Goal: Task Accomplishment & Management: Use online tool/utility

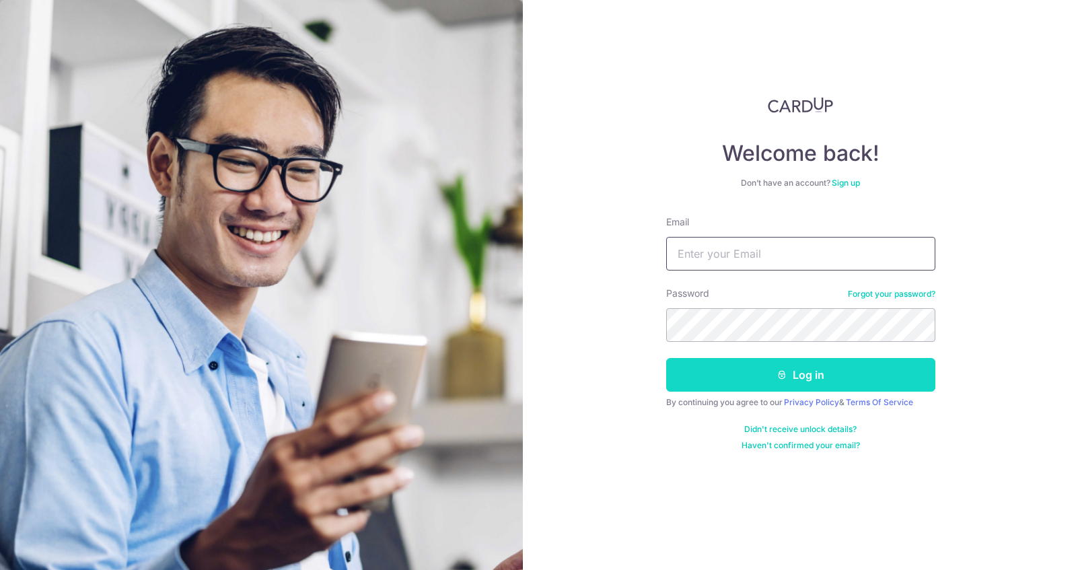
type input "[EMAIL_ADDRESS][DOMAIN_NAME]"
click at [776, 379] on icon "submit" at bounding box center [781, 374] width 11 height 11
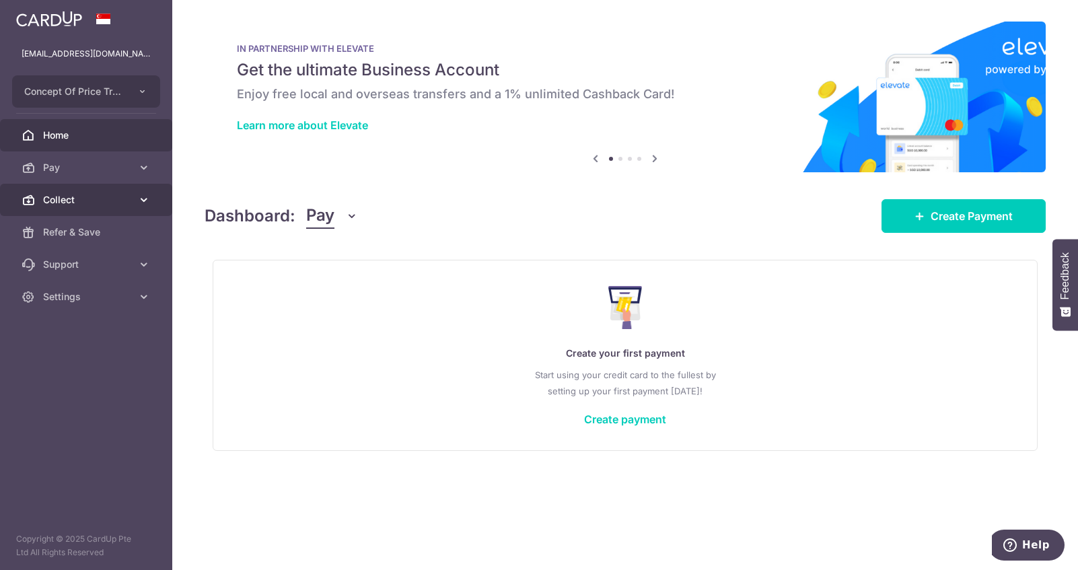
click at [108, 190] on link "Collect" at bounding box center [86, 200] width 172 height 32
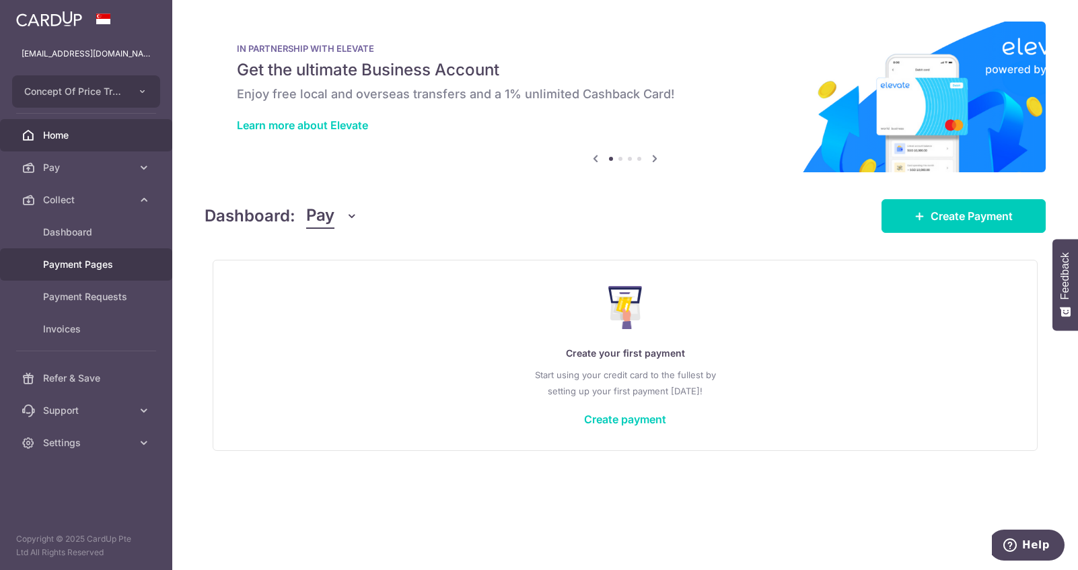
click at [124, 264] on span "Payment Pages" at bounding box center [87, 264] width 89 height 13
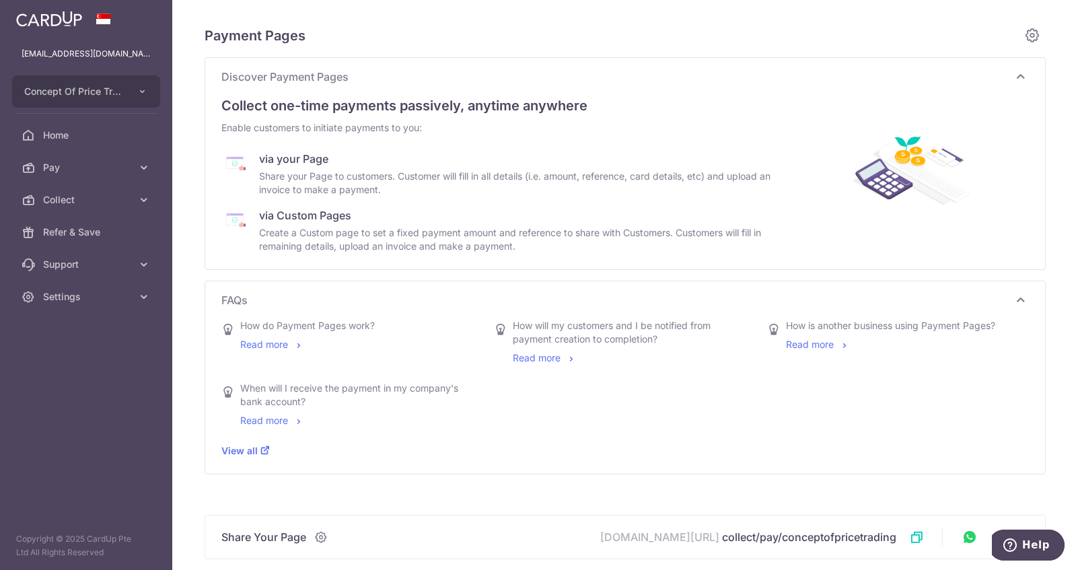
click at [318, 236] on div "Create a Custom page to set a fixed payment amount and reference to share with …" at bounding box center [518, 239] width 519 height 27
click at [308, 172] on div "Share your Page to customers. Customer will fill in all details (i.e. amount, r…" at bounding box center [518, 183] width 519 height 27
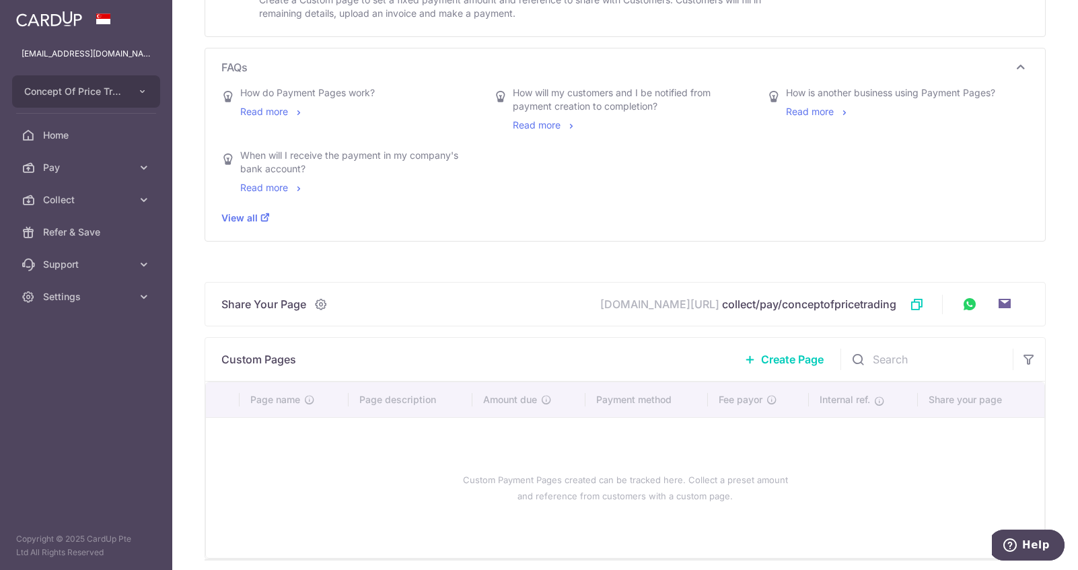
scroll to position [287, 0]
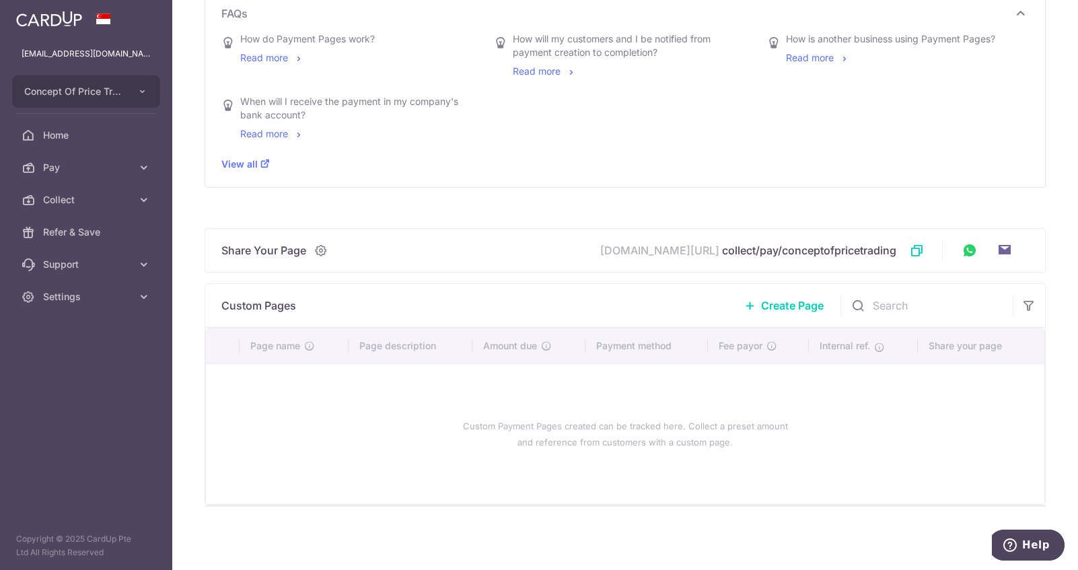
click at [775, 303] on span "Create Page" at bounding box center [792, 305] width 63 height 16
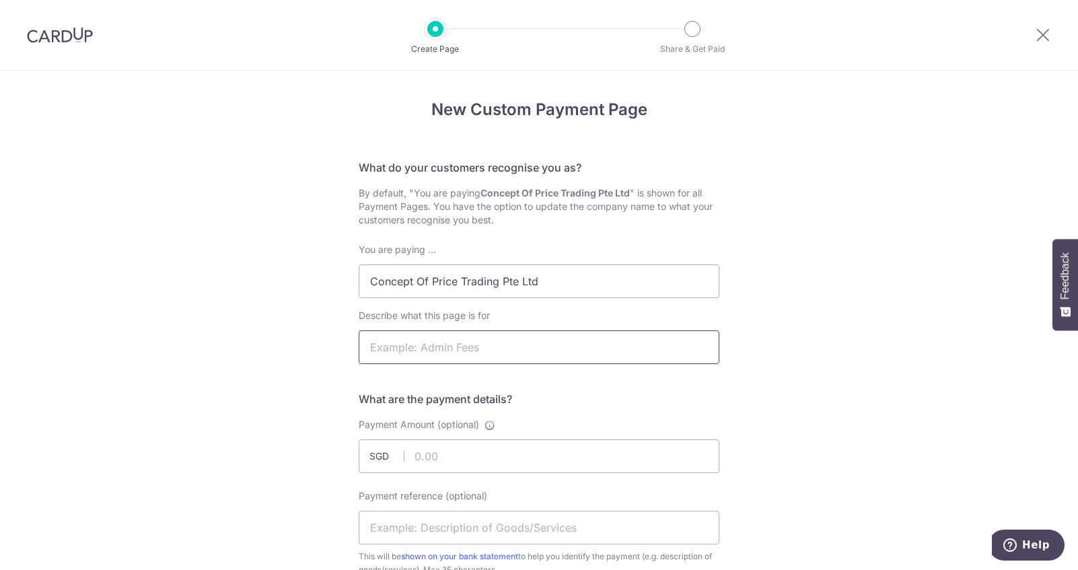
click at [525, 348] on input "Describe what this page is for" at bounding box center [539, 347] width 361 height 34
type input "T"
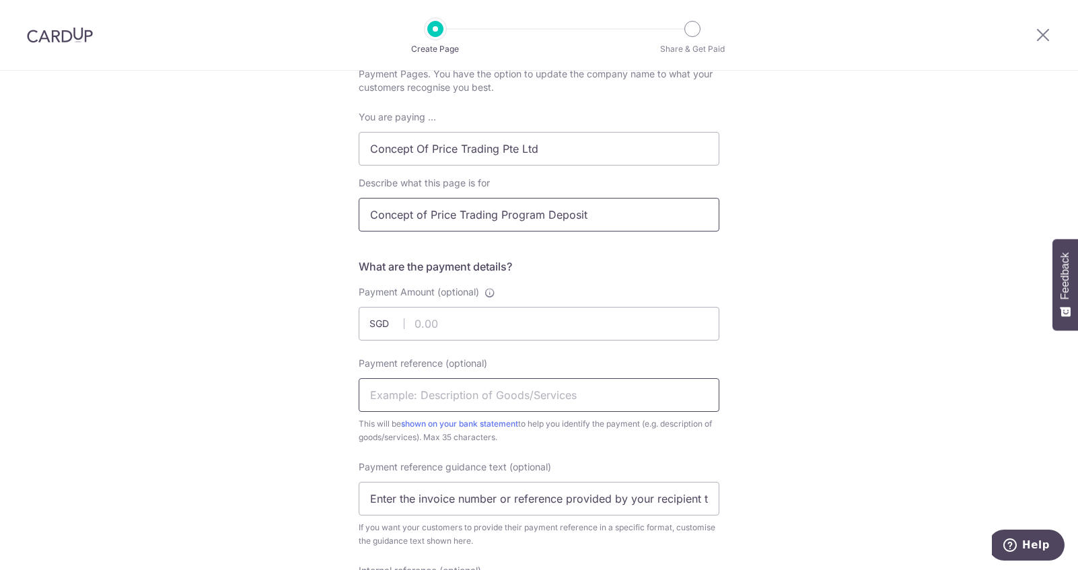
scroll to position [180, 0]
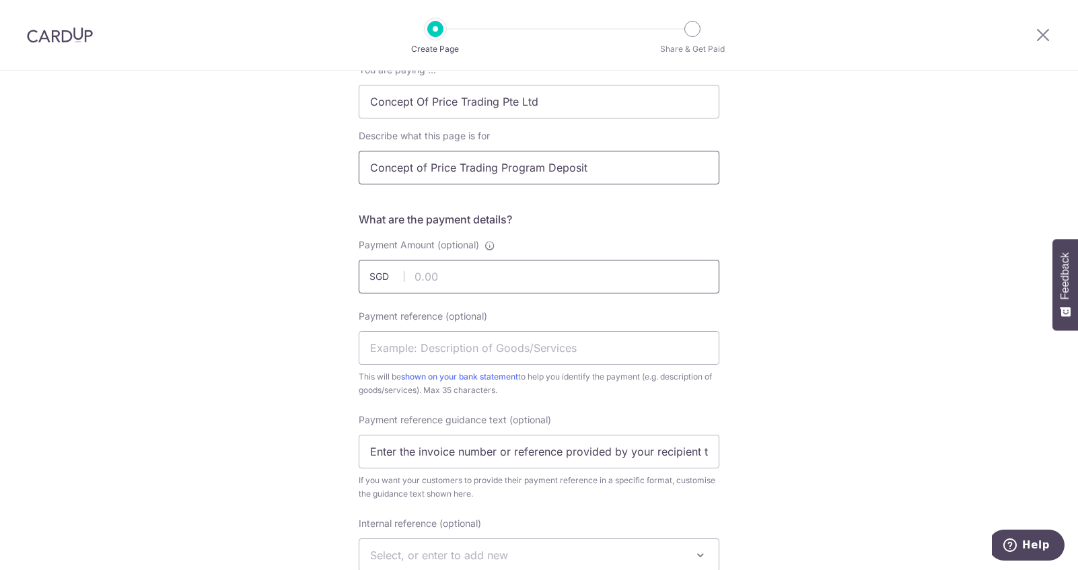
type input "Concept of Price Trading Program Deposit"
click at [493, 281] on input "Payment Amount (optional)" at bounding box center [539, 277] width 361 height 34
type input "298.00"
click at [437, 348] on input "Payment reference (optional)" at bounding box center [539, 348] width 361 height 34
type input "COP Prog Deposit"
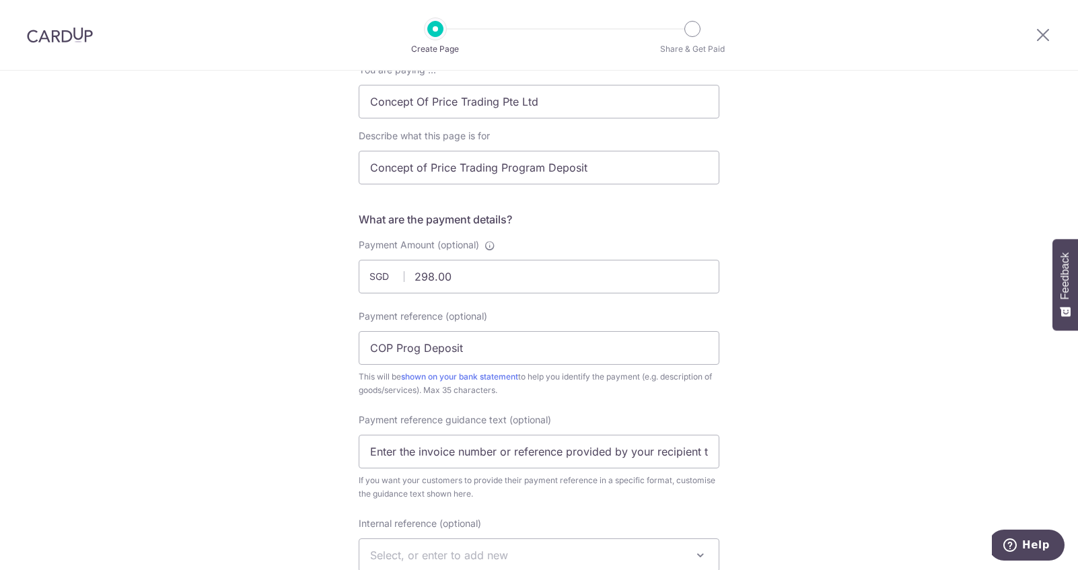
click at [269, 410] on div "New Custom Payment Page What do your customers recognise you as? By default, "Y…" at bounding box center [539, 492] width 1078 height 1203
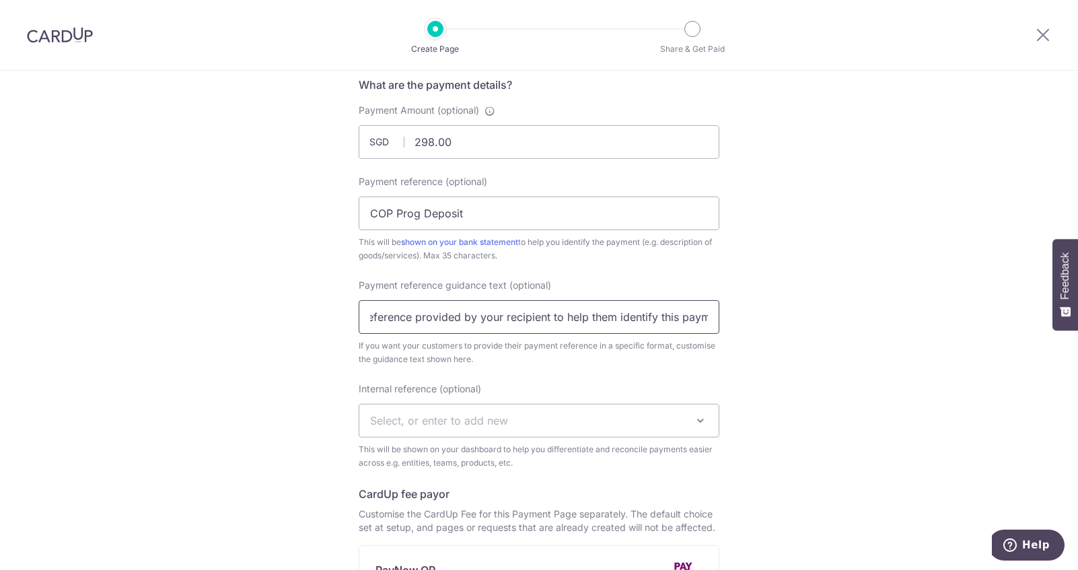
scroll to position [0, 170]
drag, startPoint x: 364, startPoint y: 320, endPoint x: 755, endPoint y: 315, distance: 391.5
click at [755, 315] on div "New Custom Payment Page What do your customers recognise you as? By default, "Y…" at bounding box center [539, 357] width 1078 height 1203
type input "l"
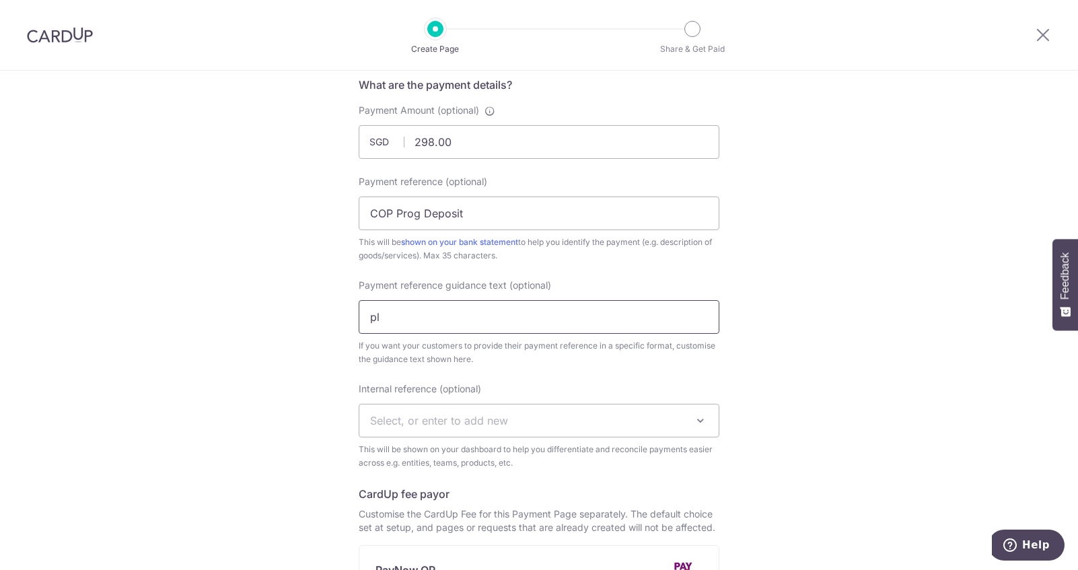
type input "p"
click at [441, 318] on input "Please enter Name" at bounding box center [539, 317] width 361 height 34
type input "Please enter email address"
click at [305, 350] on div "New Custom Payment Page What do your customers recognise you as? By default, "Y…" at bounding box center [539, 357] width 1078 height 1203
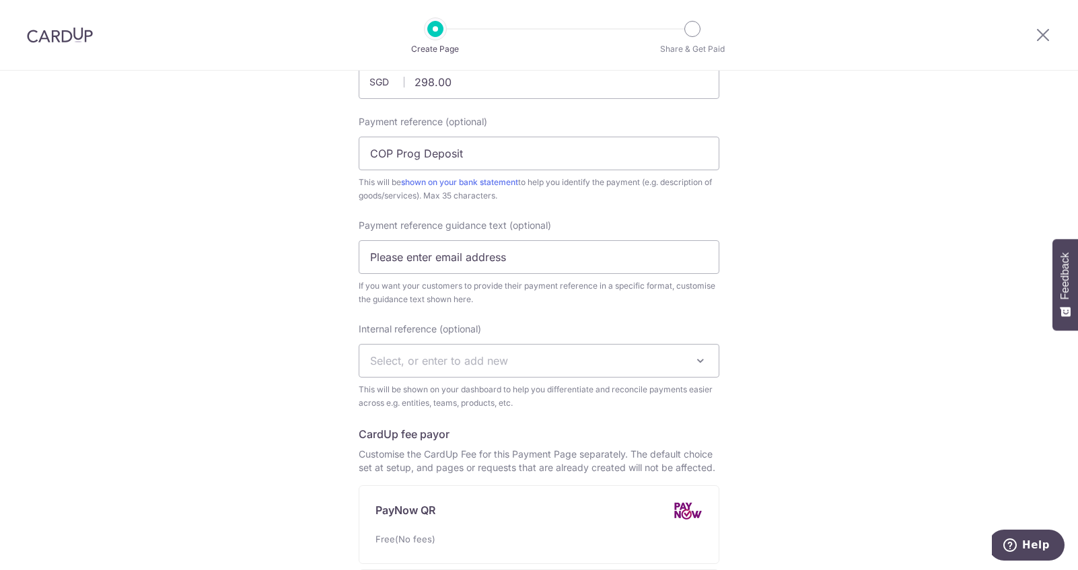
scroll to position [404, 0]
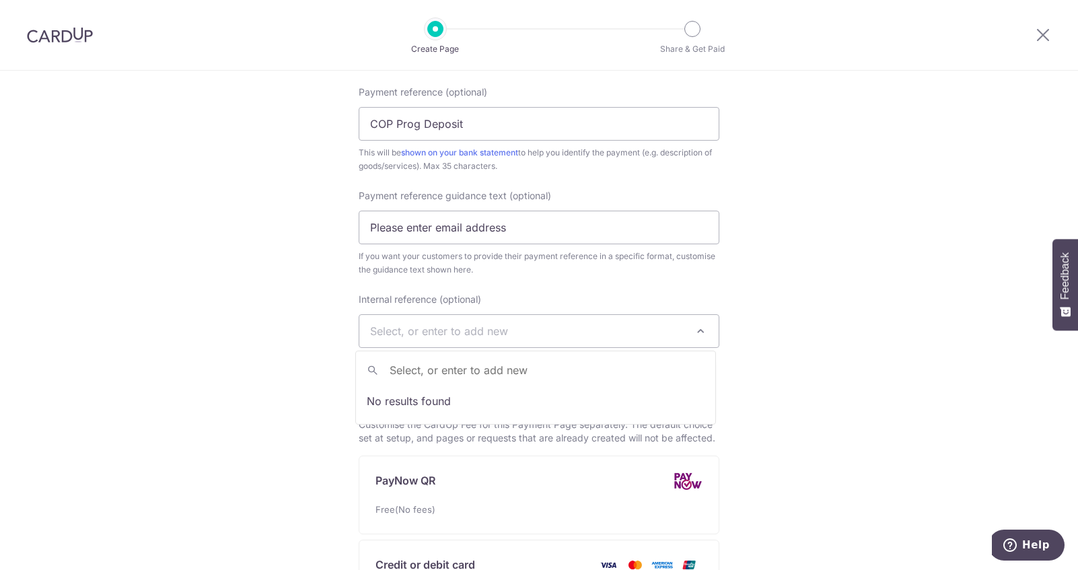
click at [455, 328] on span "Select, or enter to add new" at bounding box center [439, 330] width 138 height 13
click at [889, 350] on div "New Custom Payment Page What do your customers recognise you as? By default, "Y…" at bounding box center [539, 268] width 1078 height 1203
click at [498, 332] on span "Select, or enter to add new" at bounding box center [439, 330] width 138 height 13
type input "COP Sept Deposit"
click at [800, 332] on div "New Custom Payment Page What do your customers recognise you as? By default, "Y…" at bounding box center [539, 268] width 1078 height 1203
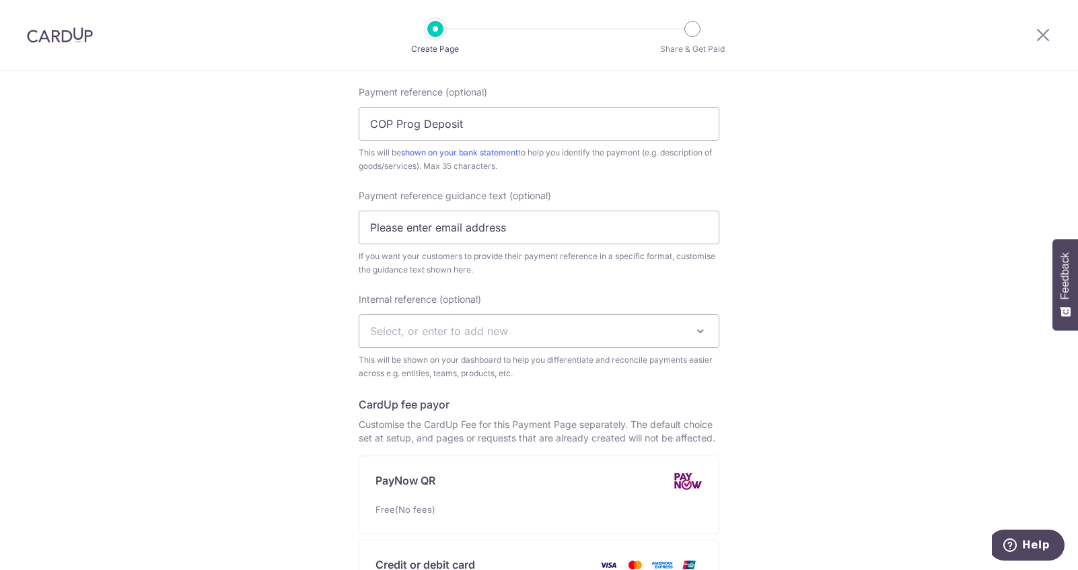
click at [525, 326] on span "Select, or enter to add new" at bounding box center [538, 331] width 359 height 32
click at [527, 369] on input "search" at bounding box center [535, 370] width 359 height 27
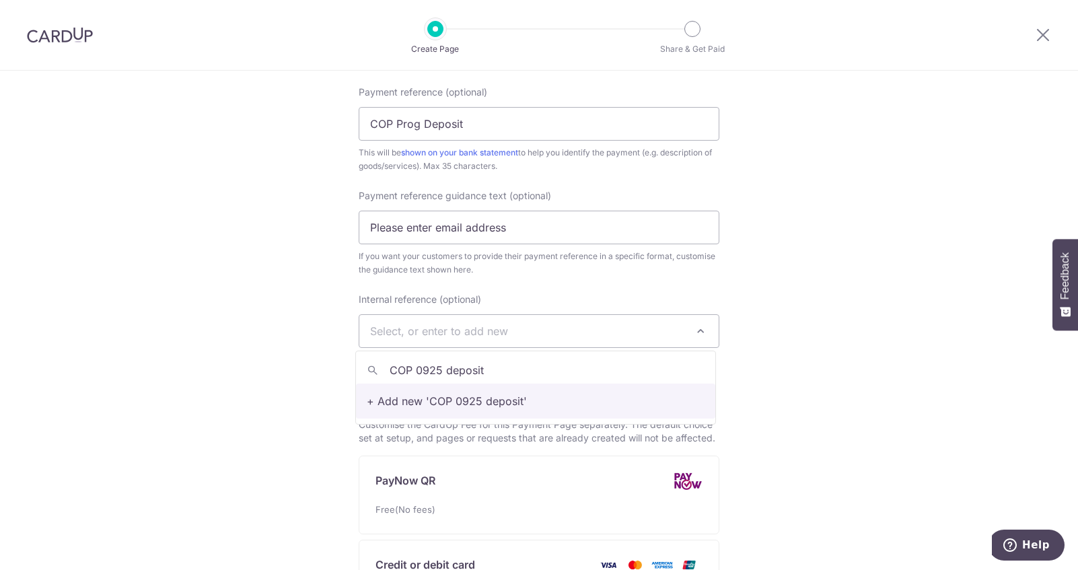
type input "COP 0925 deposit"
select select "COP 0925 deposit"
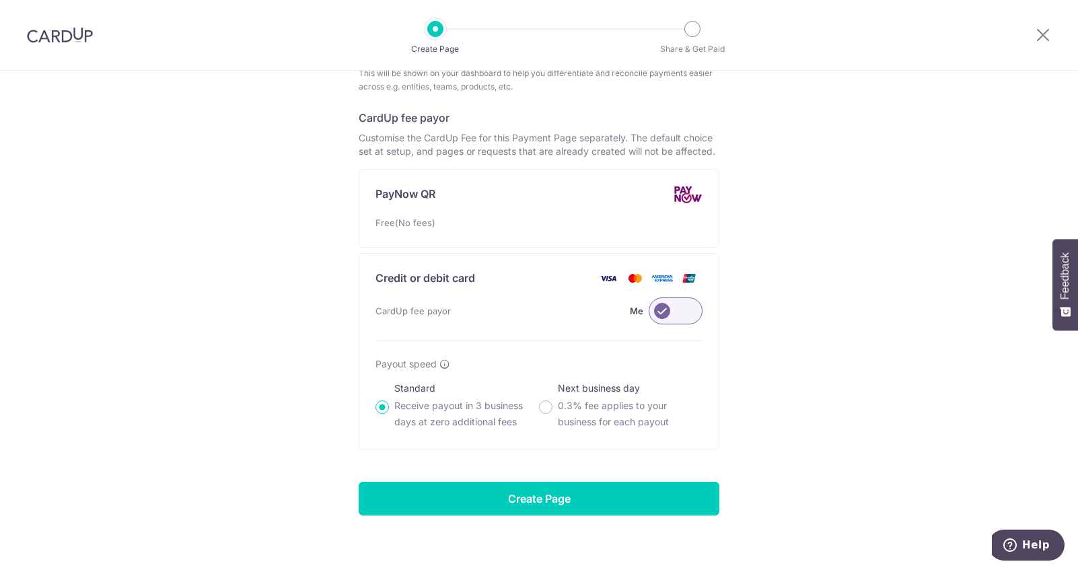
scroll to position [704, 0]
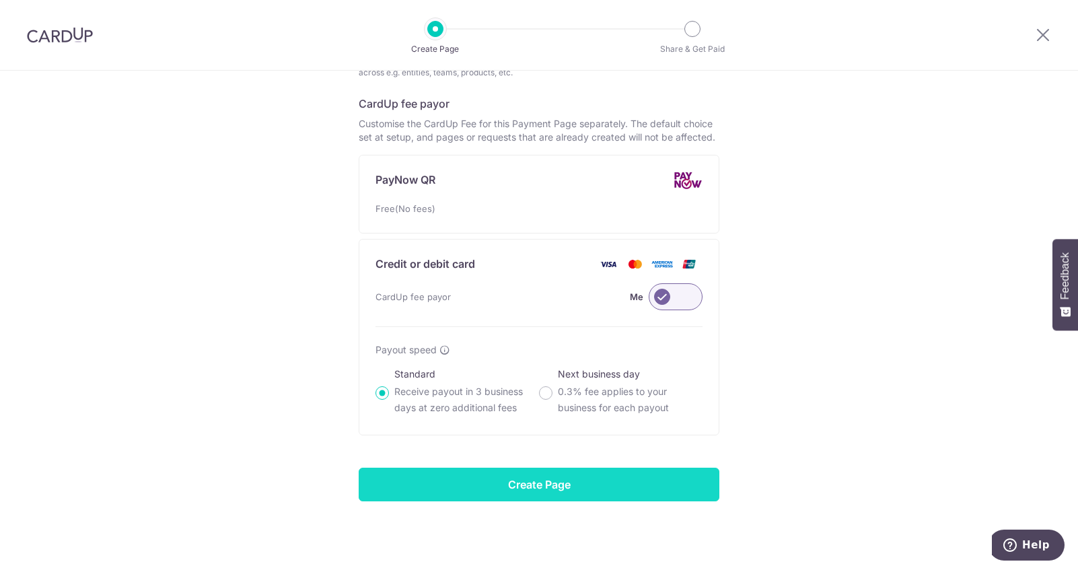
click at [558, 488] on input "Create Page" at bounding box center [539, 485] width 361 height 34
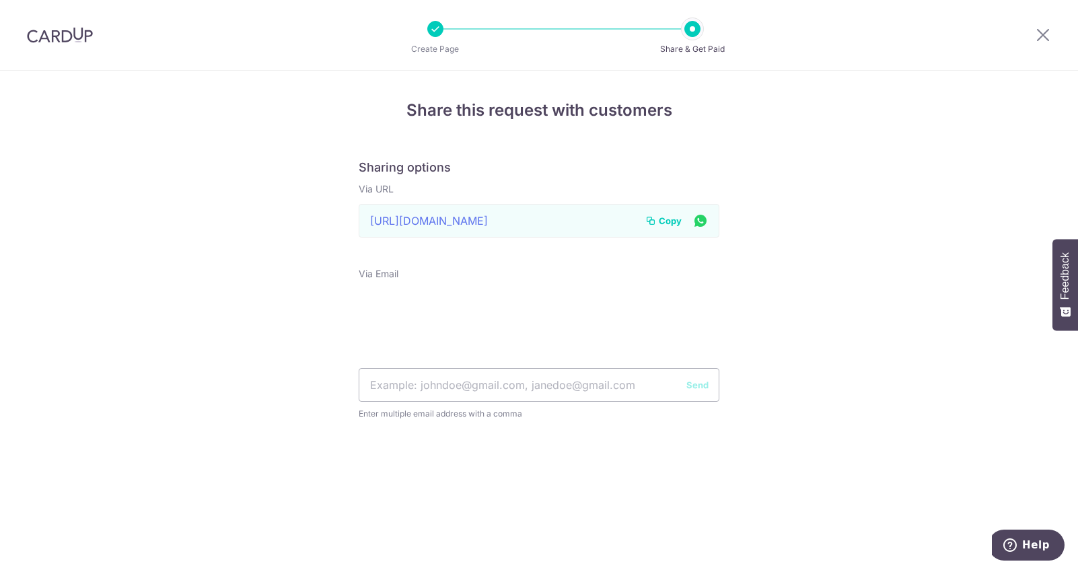
click at [665, 221] on span "Copy" at bounding box center [670, 220] width 23 height 13
click at [466, 386] on input "text" at bounding box center [539, 385] width 361 height 34
type input "chrisquek79@gmail.com"
click at [692, 388] on button "Send" at bounding box center [697, 384] width 22 height 13
click at [62, 32] on img at bounding box center [60, 35] width 66 height 16
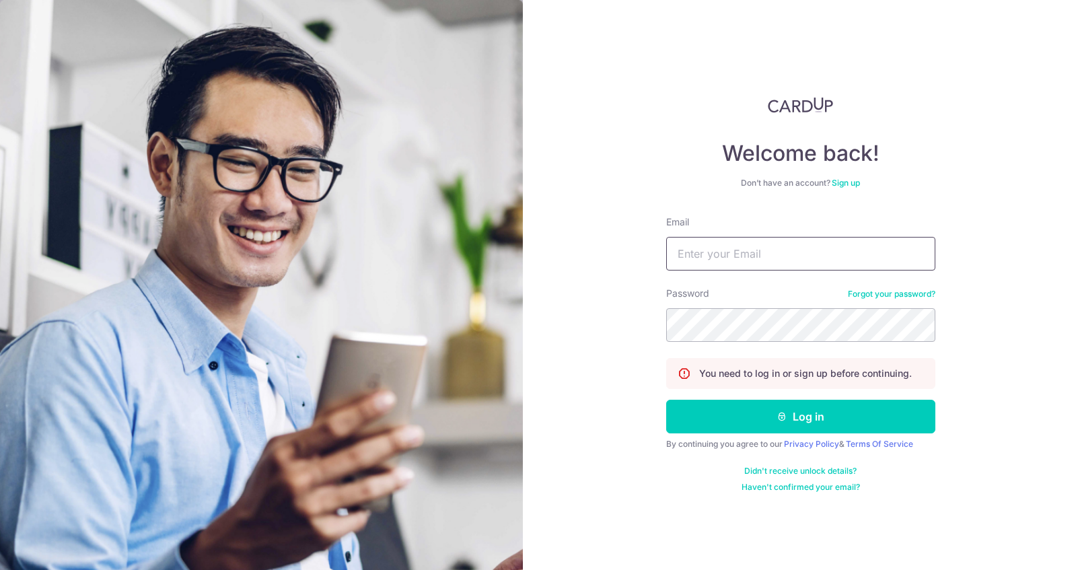
type input "info@conceptofprice.com"
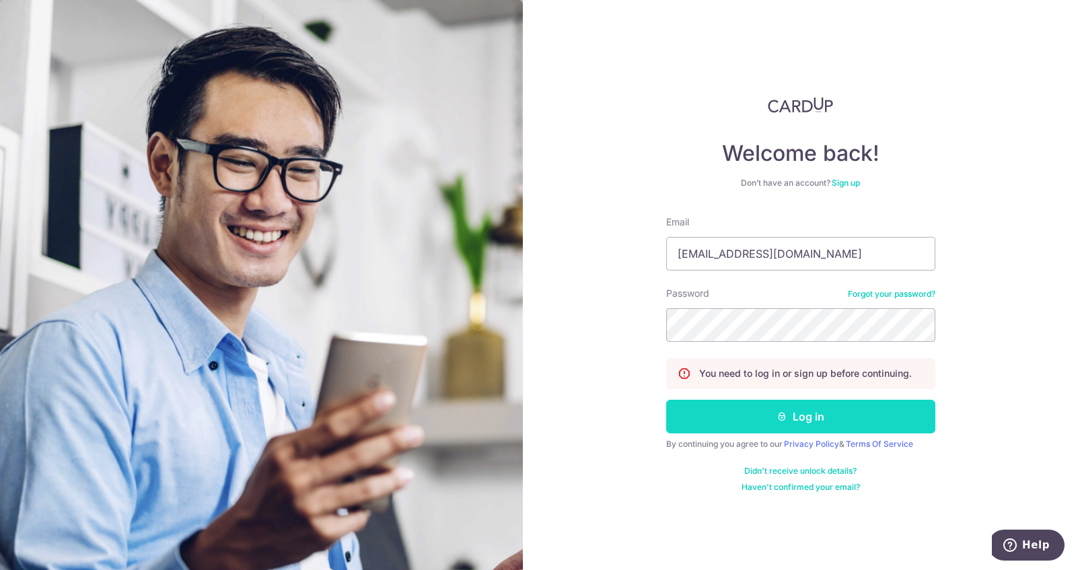
click at [810, 419] on button "Log in" at bounding box center [800, 417] width 269 height 34
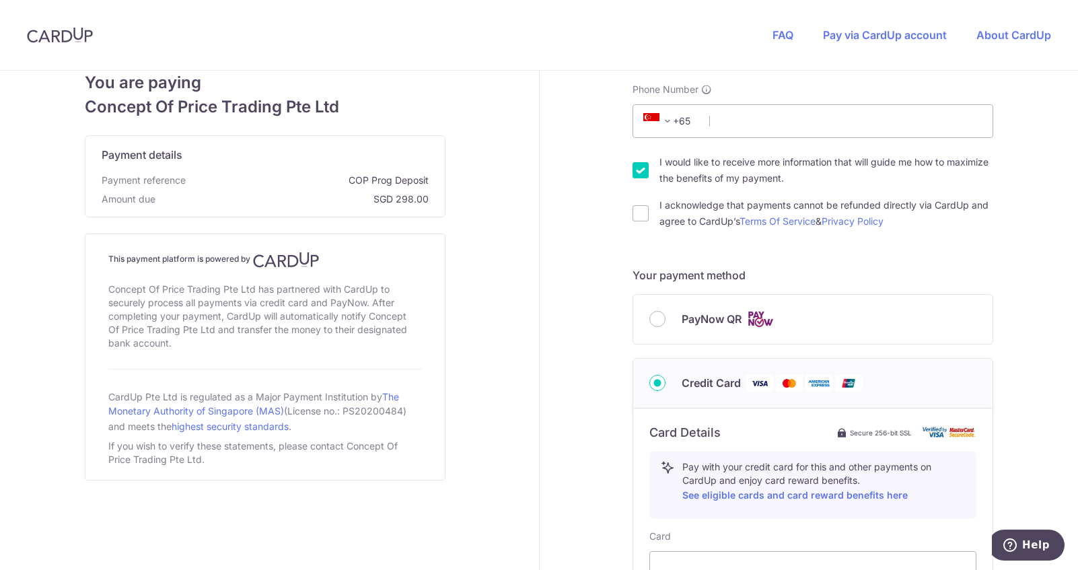
scroll to position [314, 0]
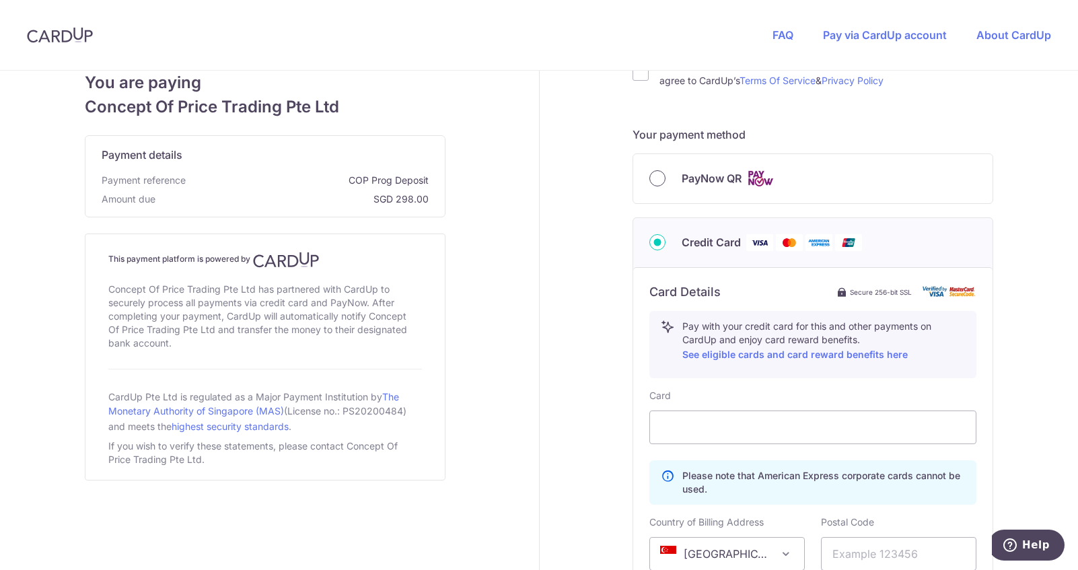
click at [652, 175] on input "PayNow QR" at bounding box center [657, 178] width 16 height 16
radio input "true"
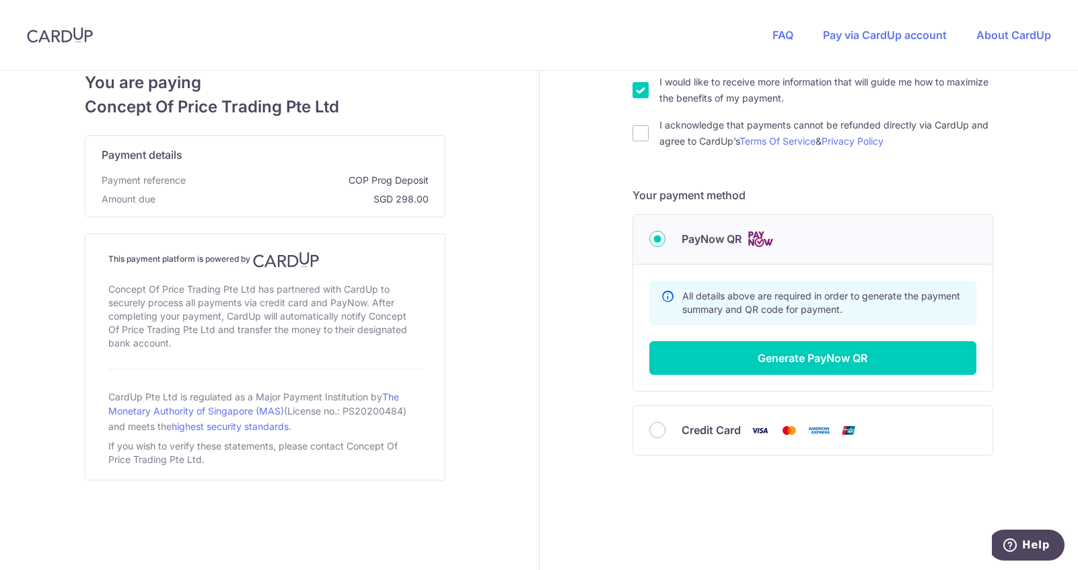
scroll to position [254, 0]
click at [652, 431] on input "Credit Card" at bounding box center [657, 430] width 16 height 16
radio input "true"
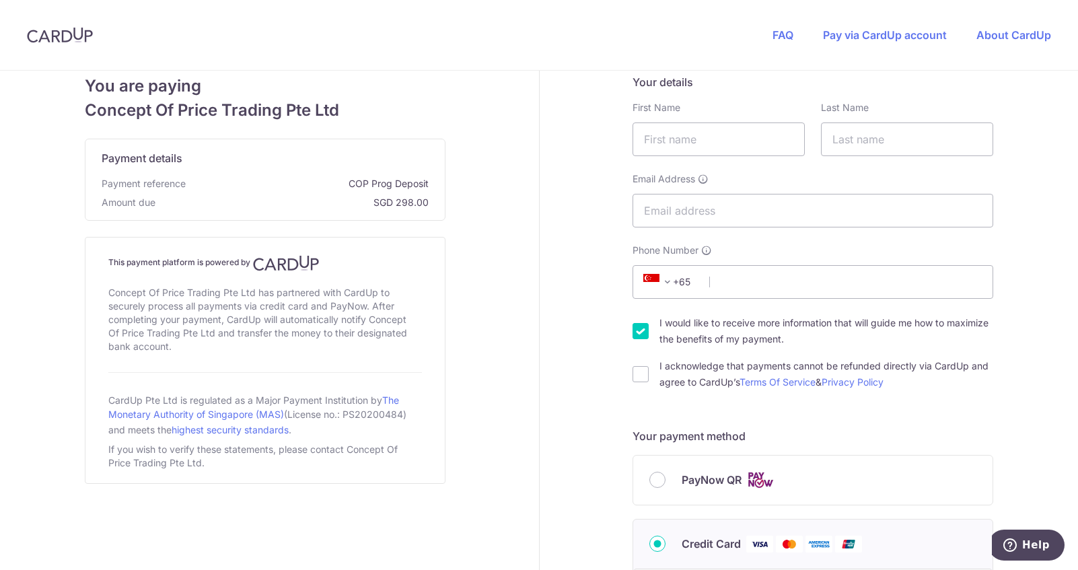
scroll to position [0, 0]
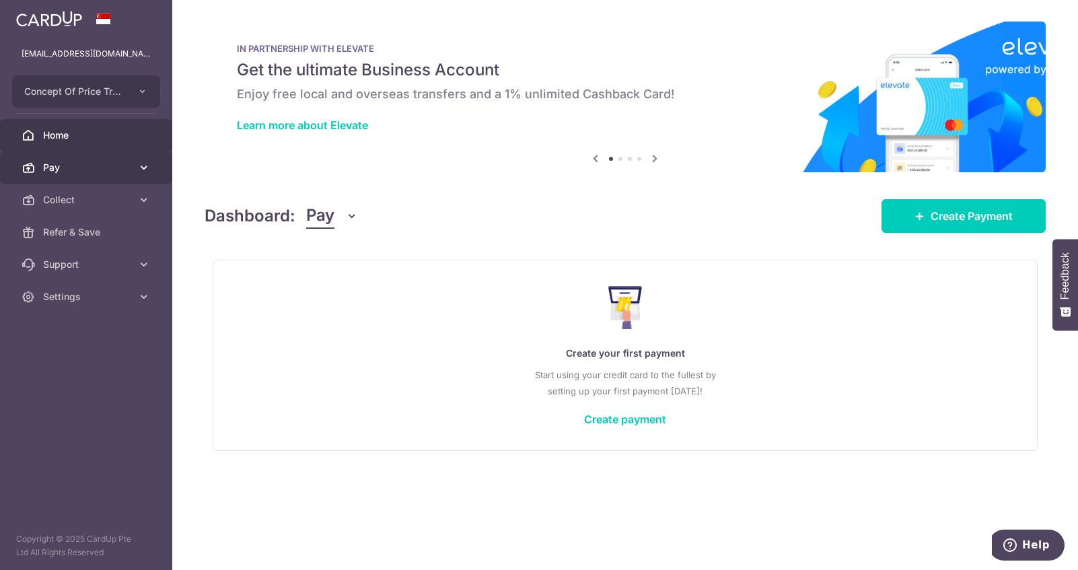
click at [97, 171] on span "Pay" at bounding box center [87, 167] width 89 height 13
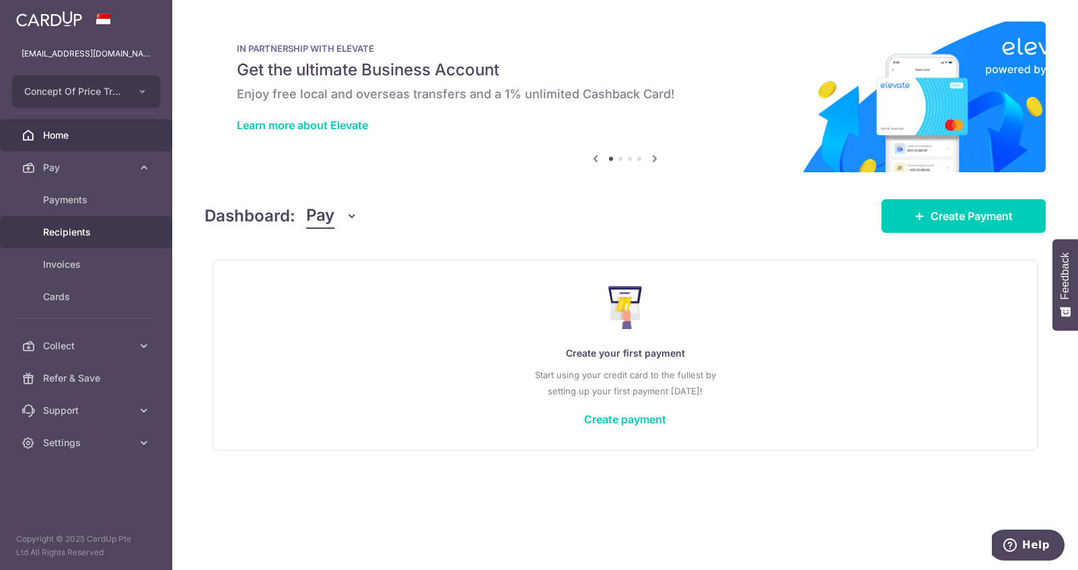
click at [90, 225] on span "Recipients" at bounding box center [87, 231] width 89 height 13
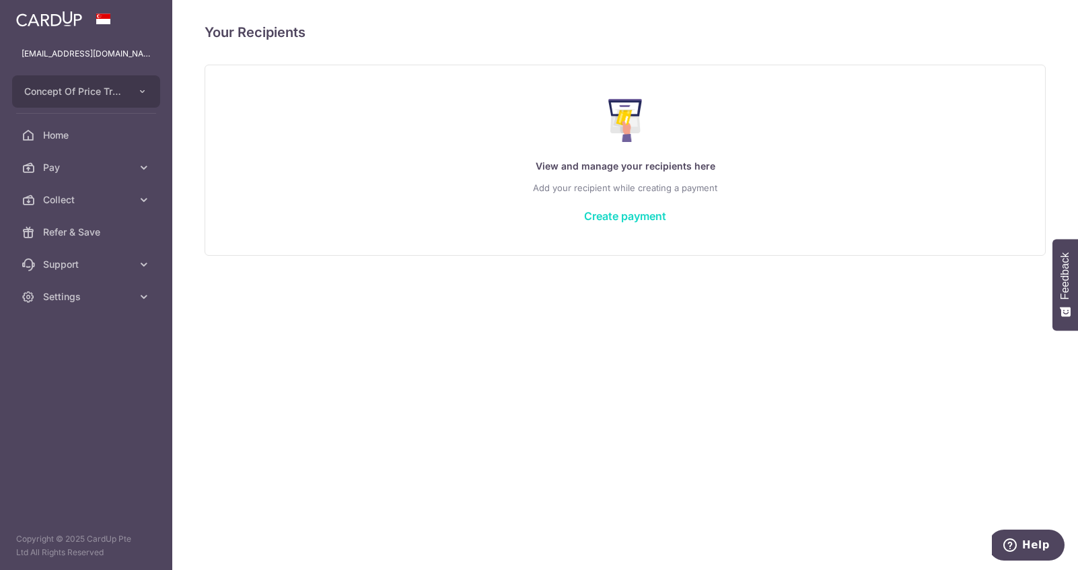
click at [621, 219] on link "Create payment" at bounding box center [625, 215] width 82 height 13
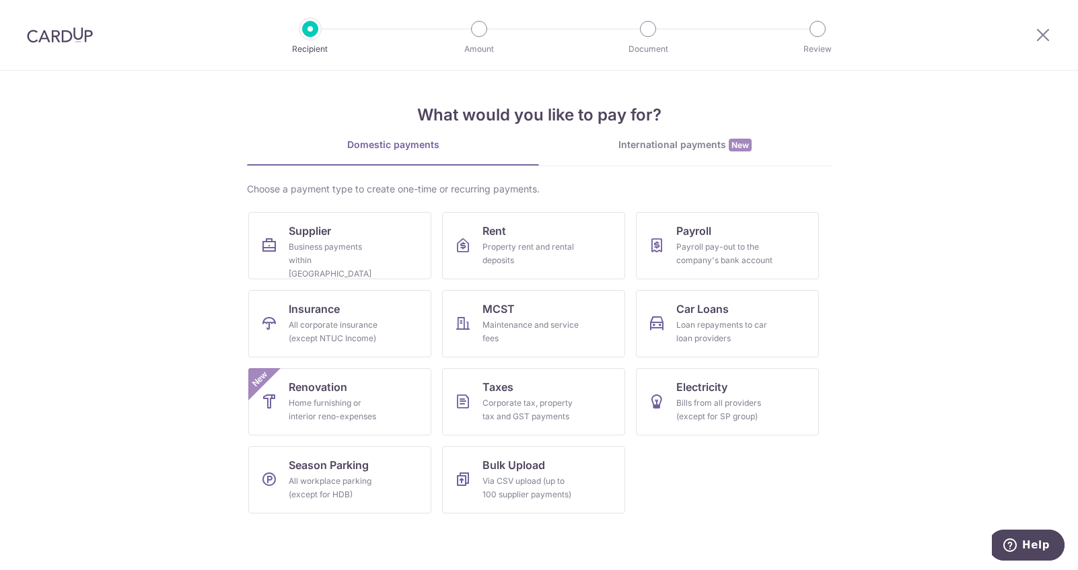
click at [657, 142] on div "International payments New" at bounding box center [685, 145] width 292 height 14
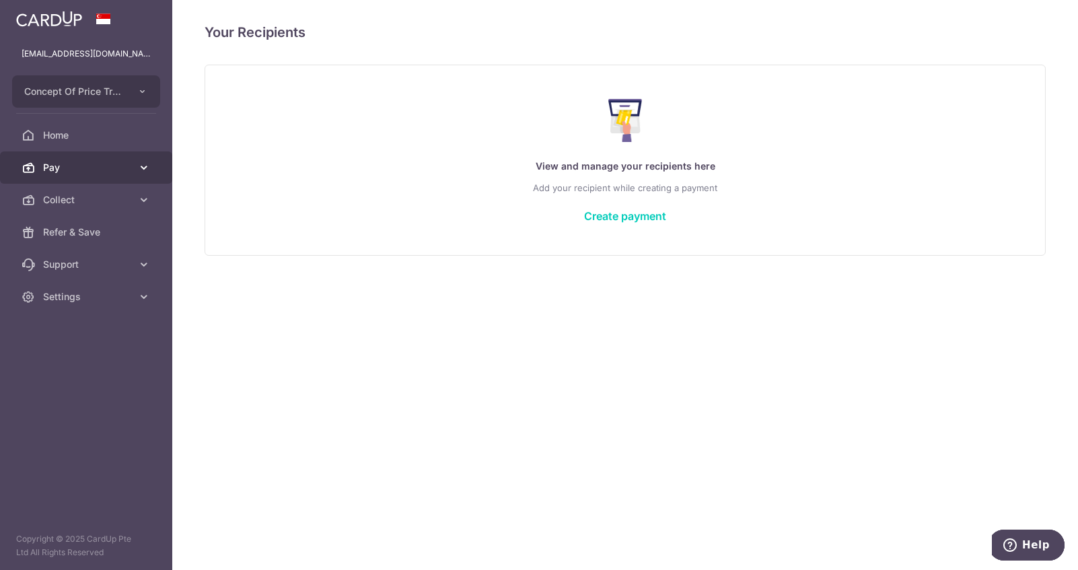
click at [95, 174] on span "Pay" at bounding box center [87, 167] width 89 height 13
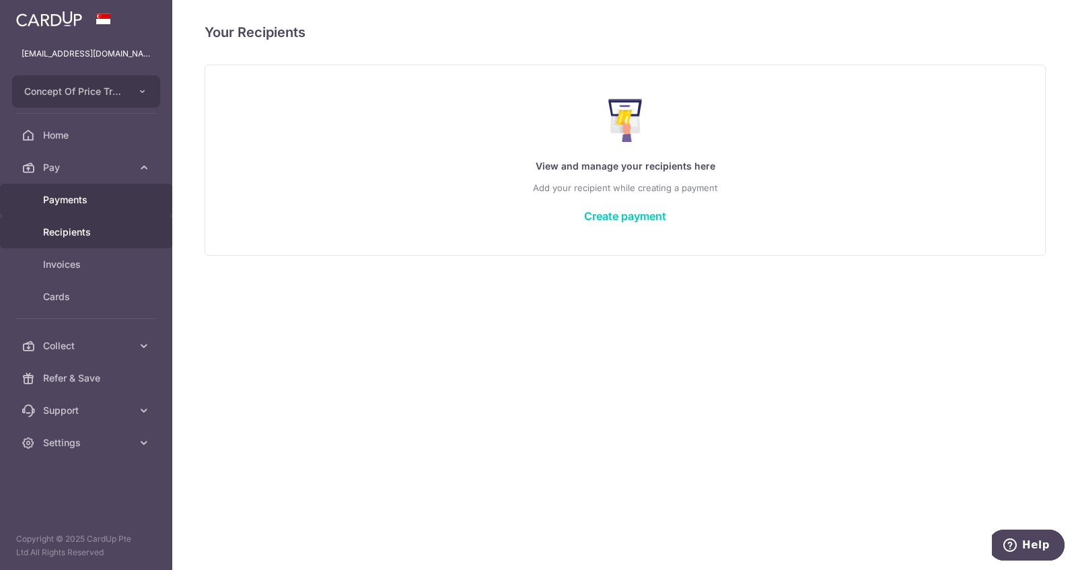
click at [79, 198] on span "Payments" at bounding box center [87, 199] width 89 height 13
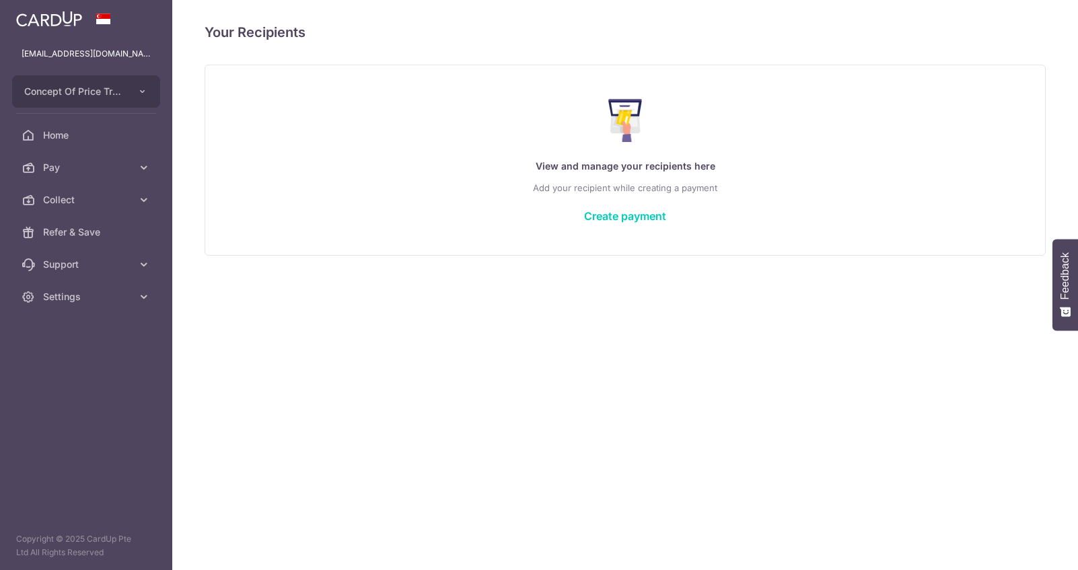
click at [110, 170] on span "Pay" at bounding box center [87, 167] width 89 height 13
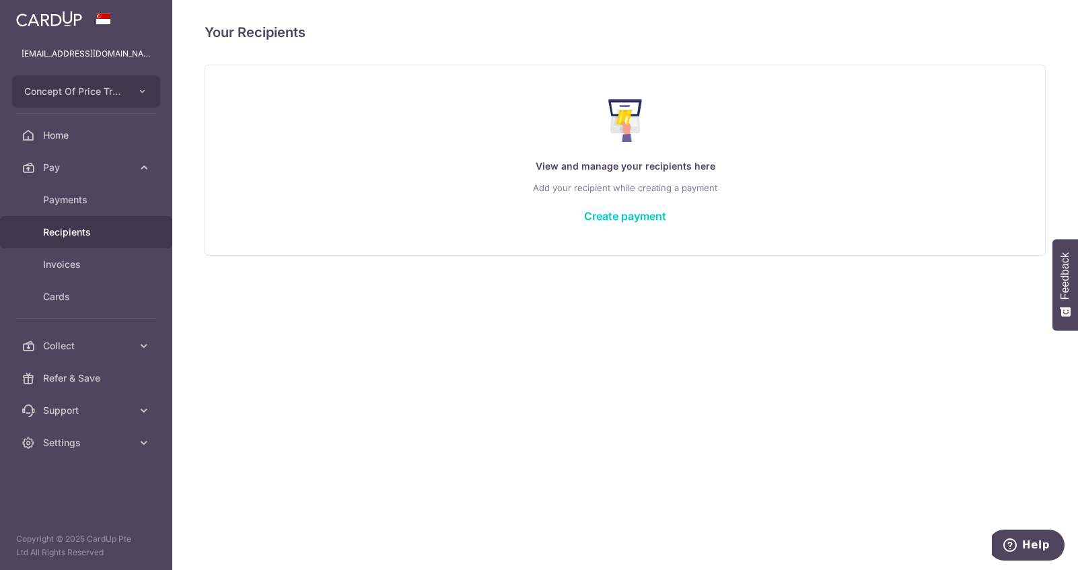
click at [69, 227] on span "Recipients" at bounding box center [87, 231] width 89 height 13
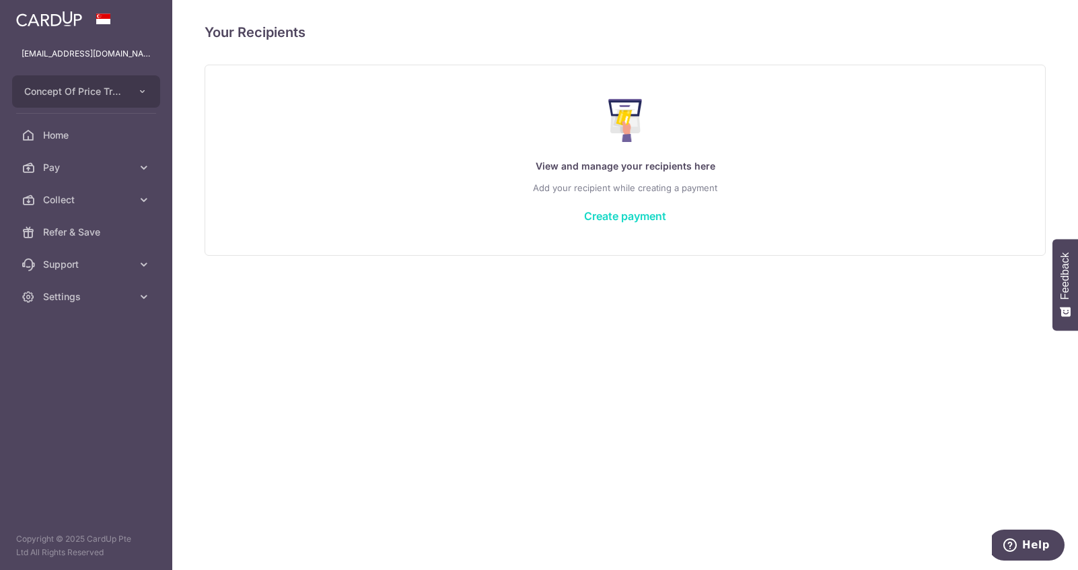
click at [624, 215] on link "Create payment" at bounding box center [625, 215] width 82 height 13
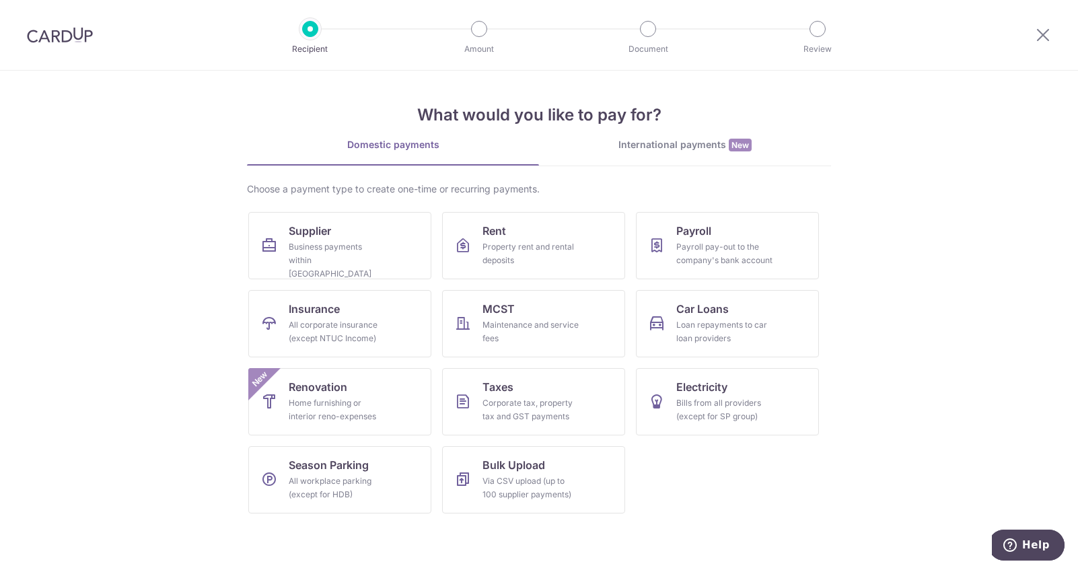
click at [677, 153] on link "International payments New" at bounding box center [685, 152] width 292 height 28
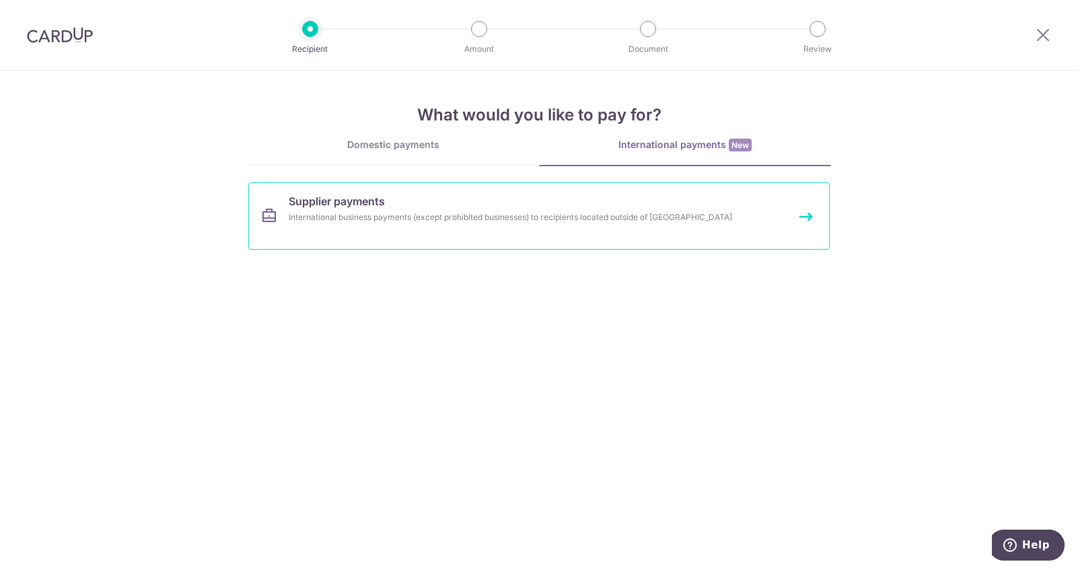
click at [410, 209] on link "Supplier payments International business payments (except prohibited businesses…" at bounding box center [538, 215] width 581 height 67
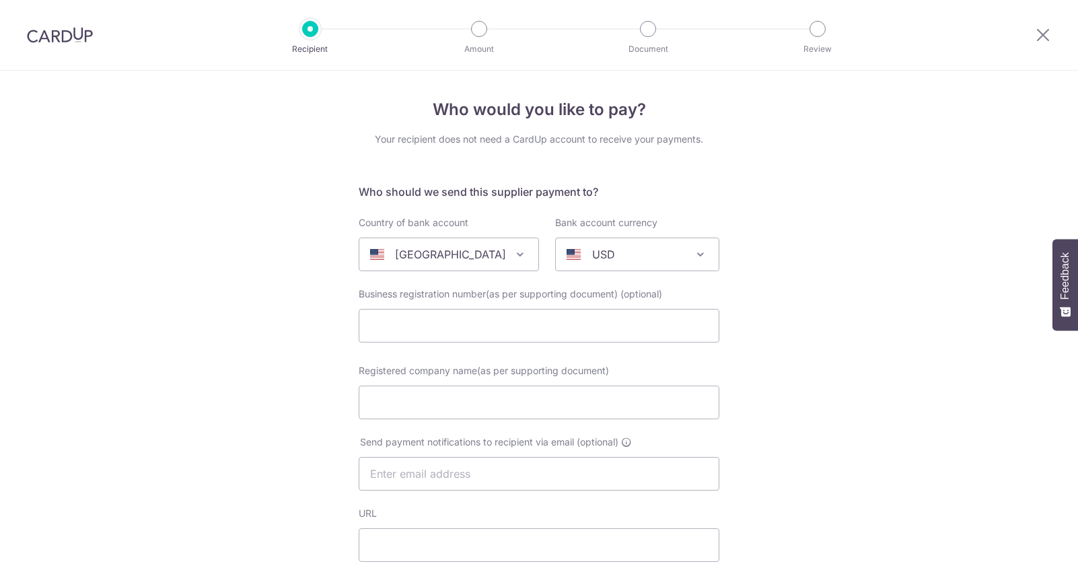
select select
